Goal: Find specific fact

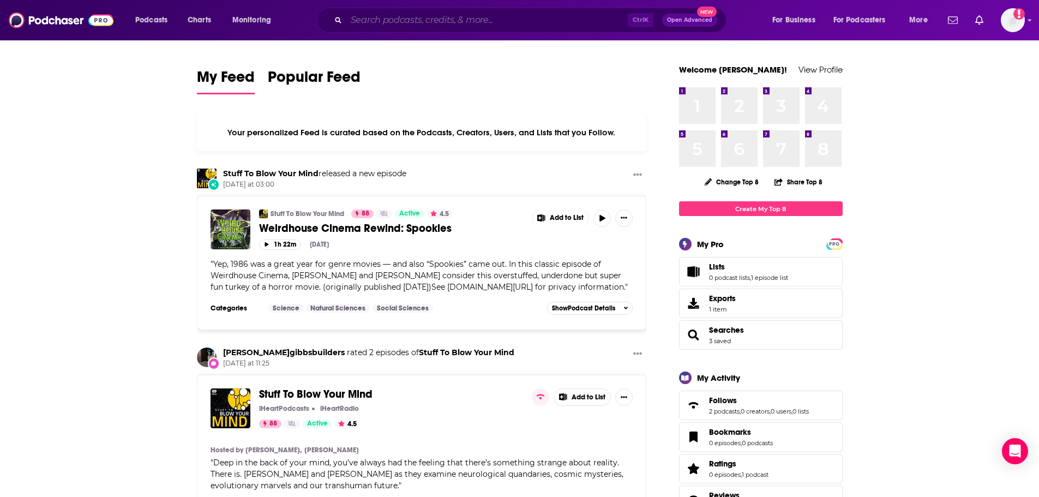
click at [401, 20] on input "Search podcasts, credits, & more..." at bounding box center [486, 19] width 281 height 17
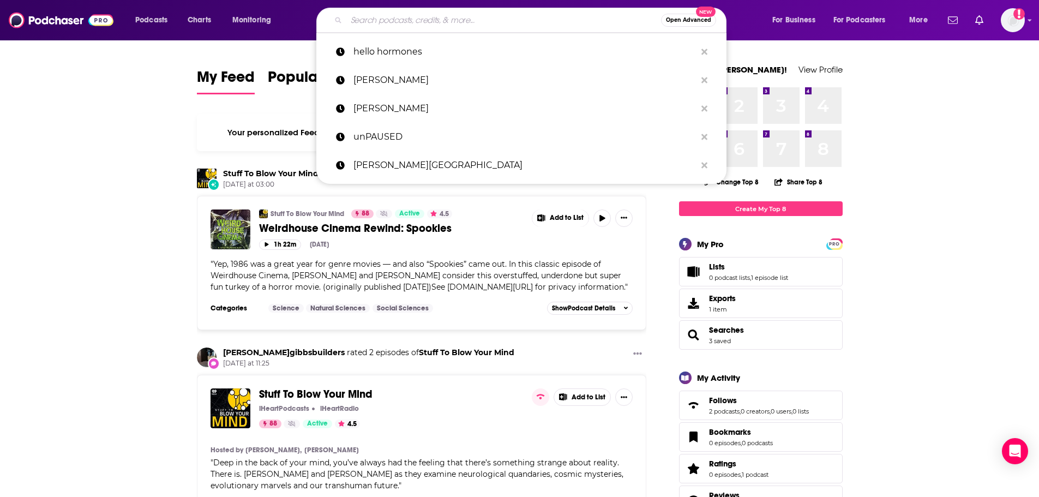
paste input "[PERSON_NAME]"
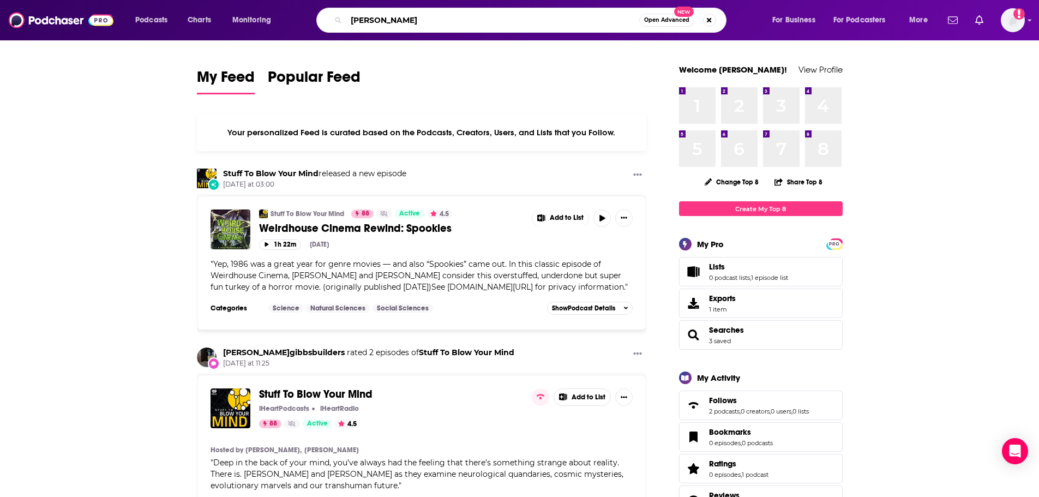
type input "[PERSON_NAME]"
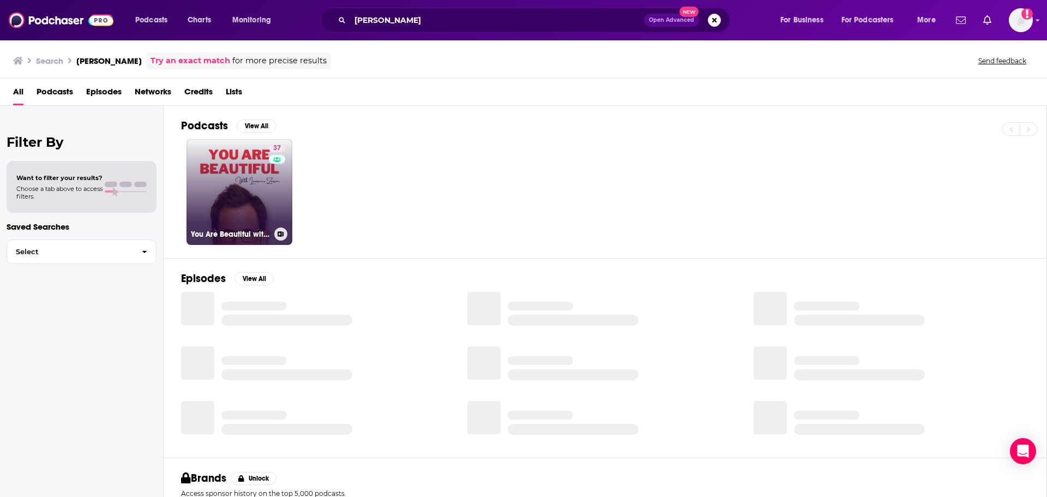
click at [224, 177] on link "37 You Are Beautiful with [PERSON_NAME]" at bounding box center [239, 192] width 106 height 106
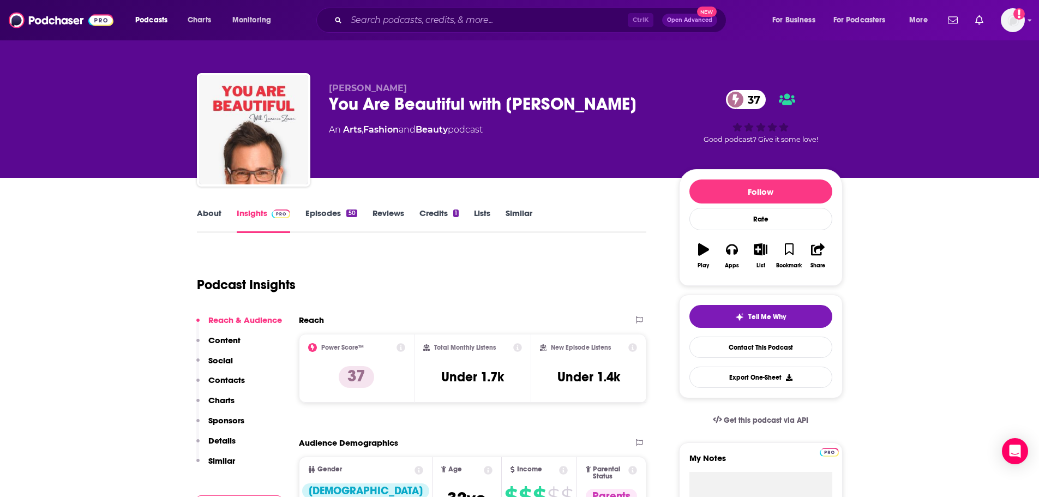
click at [499, 108] on div "You Are Beautiful with [PERSON_NAME] 37" at bounding box center [495, 103] width 333 height 21
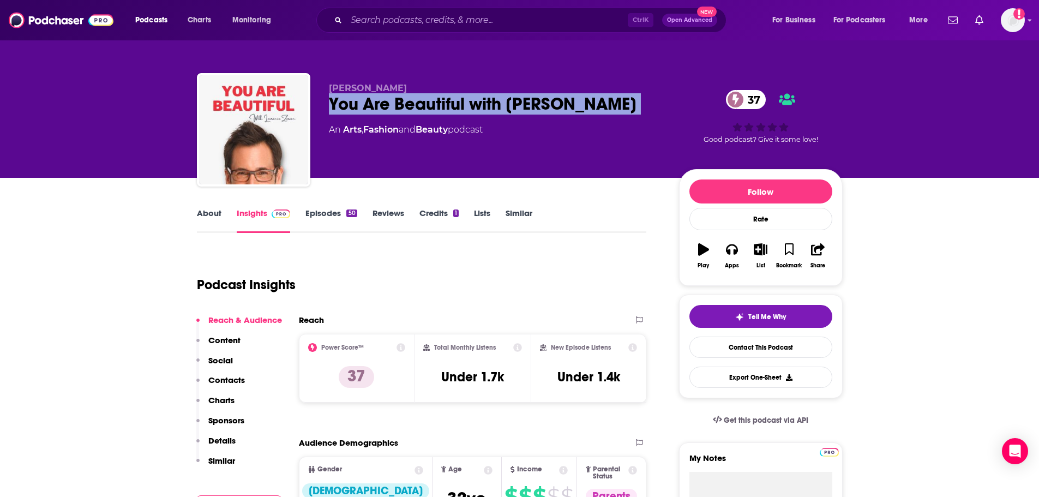
click at [499, 108] on div "You Are Beautiful with [PERSON_NAME] 37" at bounding box center [495, 103] width 333 height 21
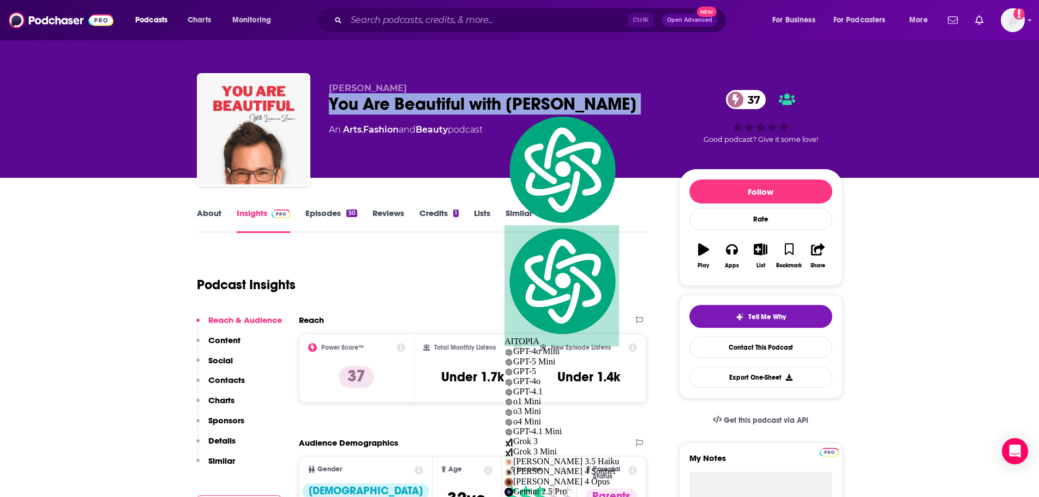
click at [499, 107] on div "You Are Beautiful with [PERSON_NAME] 37" at bounding box center [495, 103] width 333 height 21
copy div "You Are Beautiful with [PERSON_NAME] 37"
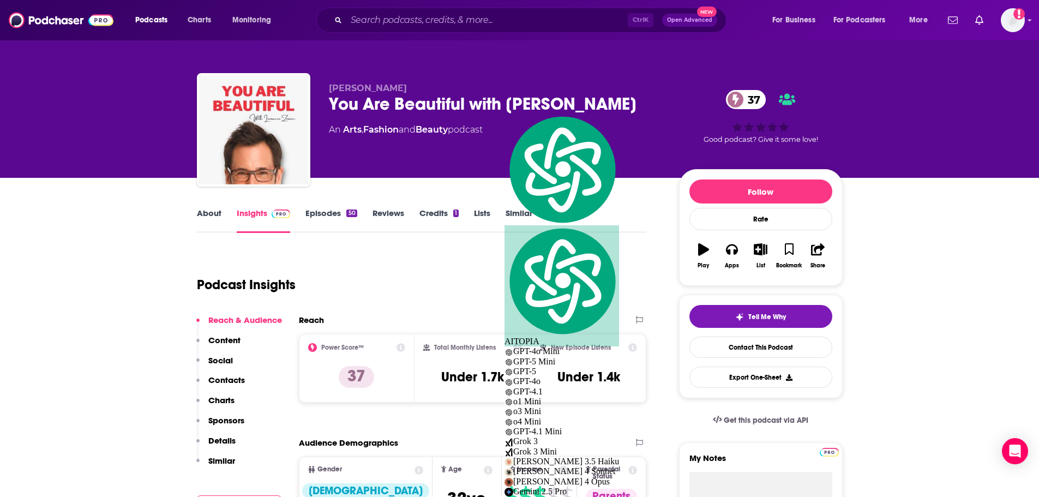
click at [424, 86] on p "[PERSON_NAME]" at bounding box center [495, 88] width 333 height 10
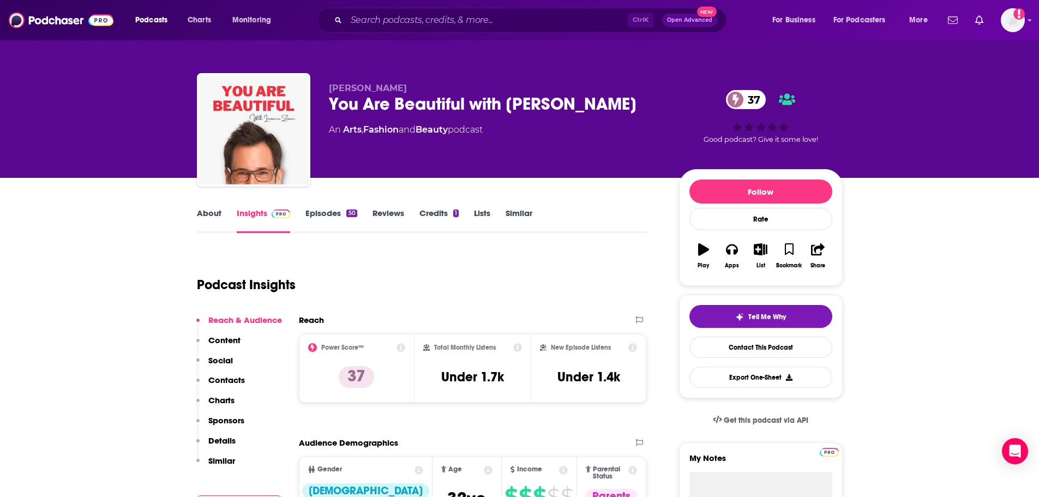
drag, startPoint x: 422, startPoint y: 87, endPoint x: 328, endPoint y: 87, distance: 93.2
click at [329, 87] on p "[PERSON_NAME]" at bounding box center [495, 88] width 333 height 10
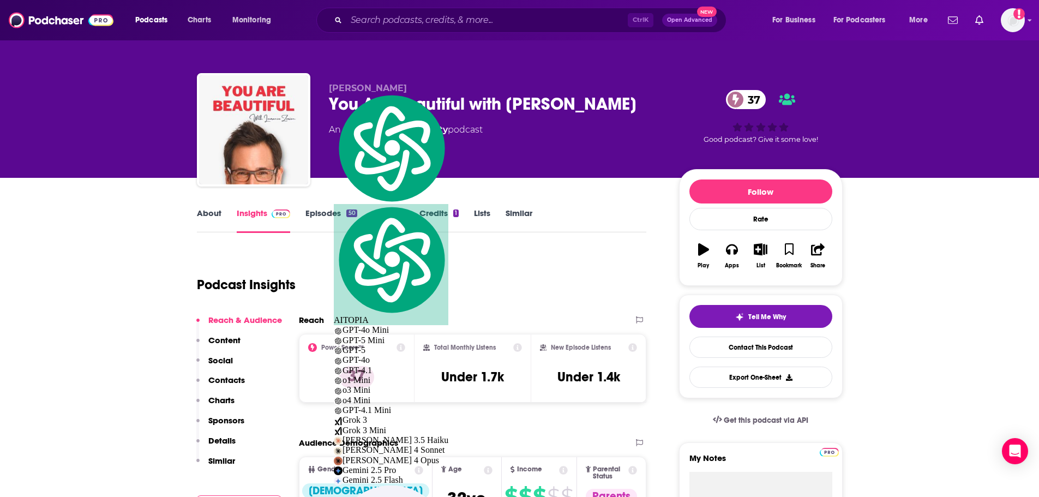
copy span "[PERSON_NAME]"
